Goal: Information Seeking & Learning: Understand process/instructions

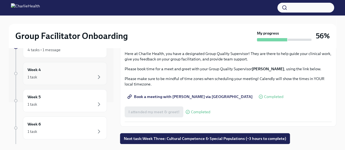
scroll to position [4, 0]
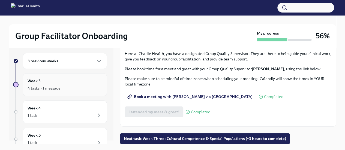
click at [47, 86] on div "4 tasks • 1 message" at bounding box center [44, 88] width 33 height 5
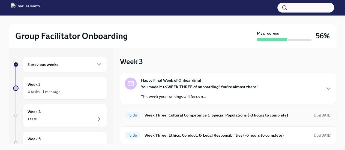
click at [177, 113] on h6 "Week Three: Cultural Competence & Special Populations (~3 hours to complete)" at bounding box center [227, 115] width 165 height 6
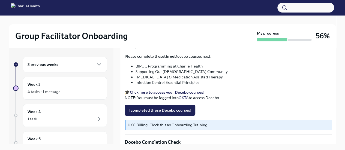
scroll to position [196, 0]
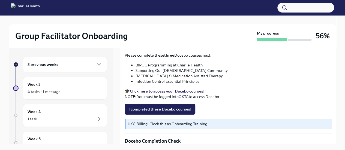
click at [166, 89] on strong "Click here to access your Docebo courses!" at bounding box center [167, 91] width 75 height 5
click at [150, 91] on strong "Click here to access your Docebo courses!" at bounding box center [167, 91] width 75 height 5
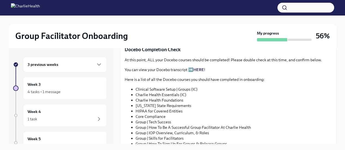
scroll to position [287, 0]
click at [156, 87] on li "Clinical Software Setup | Groups (IC)" at bounding box center [234, 89] width 196 height 5
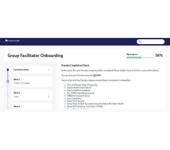
scroll to position [281, 0]
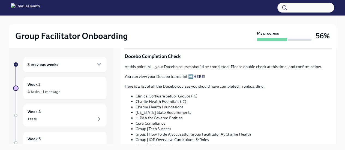
click at [198, 74] on link "HERE" at bounding box center [198, 76] width 11 height 5
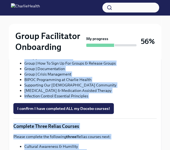
scroll to position [436, 0]
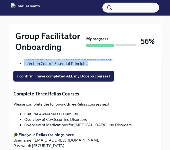
drag, startPoint x: 25, startPoint y: 95, endPoint x: 97, endPoint y: 62, distance: 79.1
copy div "Clinical Software Setup | Groups (IC) Charlie Health Essentials (IC) Charlie He…"
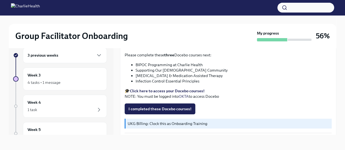
scroll to position [187, 0]
